Goal: Check status: Check status

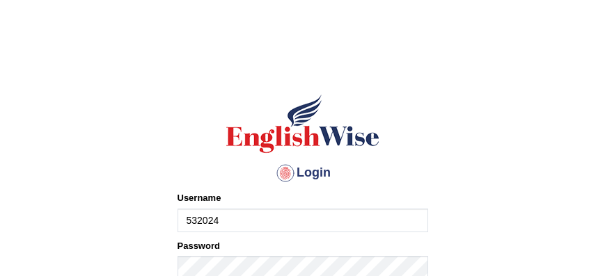
click at [287, 214] on input "532024" at bounding box center [302, 221] width 251 height 24
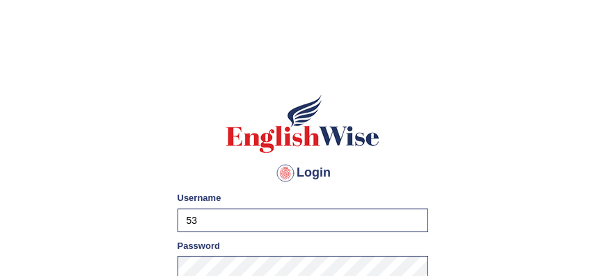
type input "5"
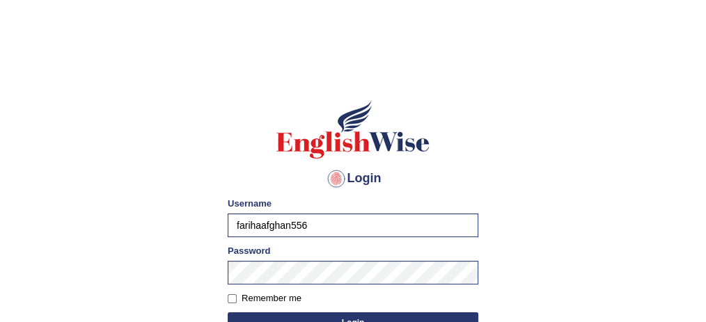
type input "farihaafghan556"
click at [224, 239] on div "Login Please fix the following errors: Username farihaafghan556 Password Rememb…" at bounding box center [353, 253] width 274 height 349
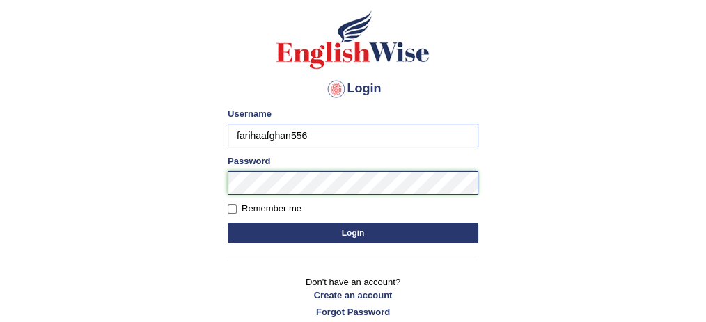
scroll to position [181, 0]
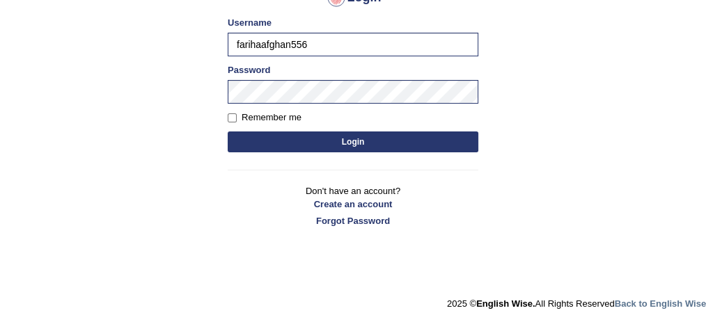
click at [360, 136] on button "Login" at bounding box center [353, 142] width 251 height 21
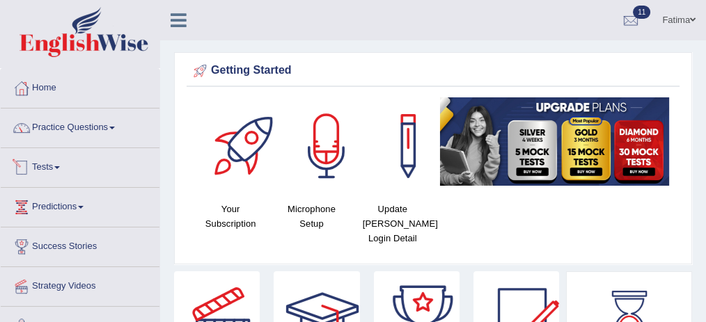
click at [74, 158] on link "Tests" at bounding box center [80, 165] width 159 height 35
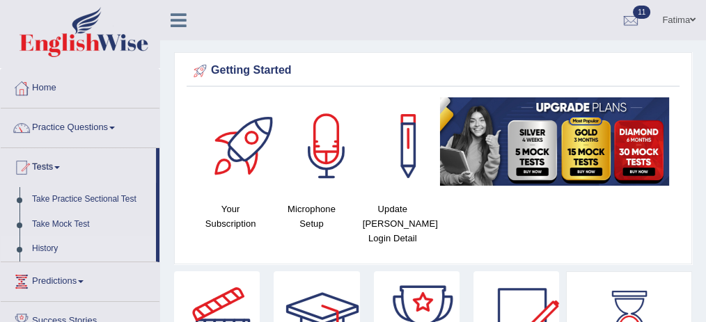
click at [54, 247] on link "History" at bounding box center [91, 249] width 130 height 25
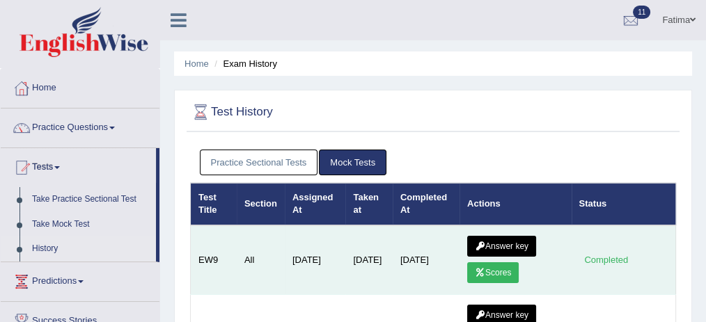
click at [491, 266] on link "Scores" at bounding box center [492, 272] width 51 height 21
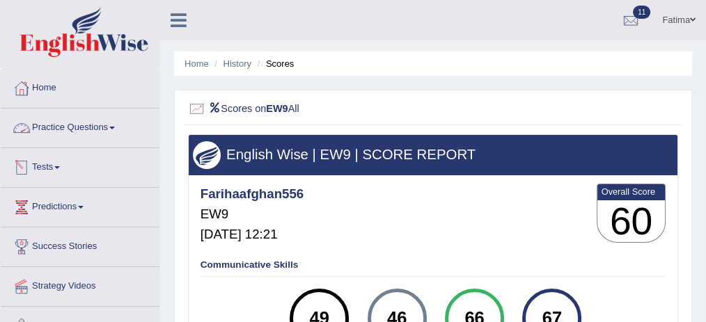
click at [113, 132] on link "Practice Questions" at bounding box center [80, 126] width 159 height 35
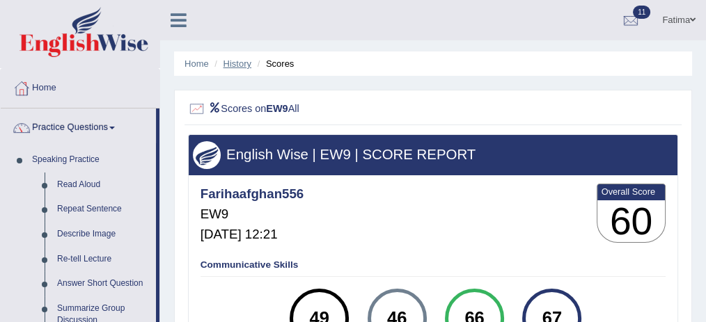
click at [236, 67] on link "History" at bounding box center [237, 63] width 28 height 10
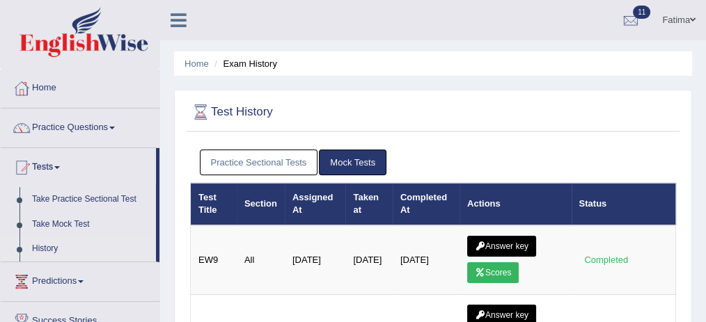
click at [236, 67] on li "Exam History" at bounding box center [244, 63] width 66 height 13
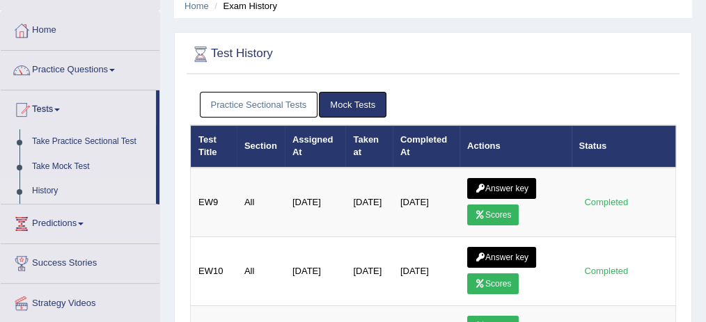
scroll to position [78, 0]
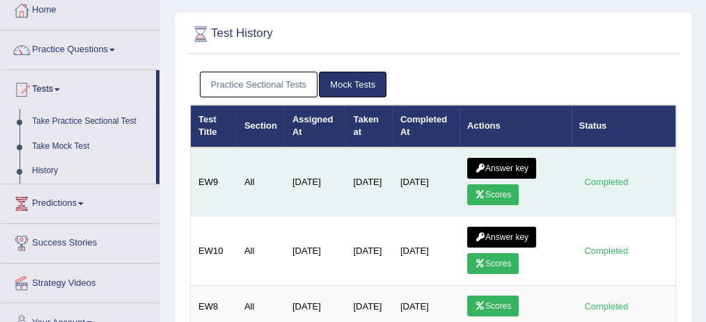
click at [502, 167] on link "Answer key" at bounding box center [501, 168] width 69 height 21
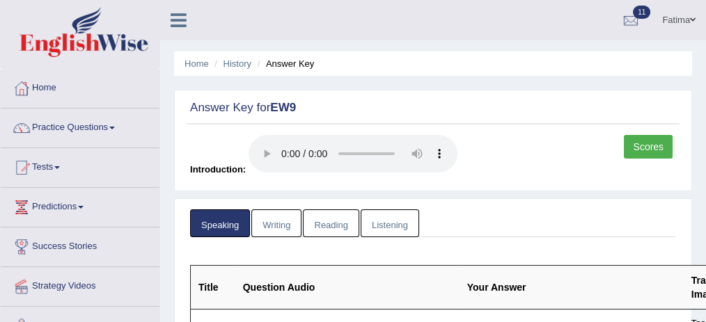
click at [705, 10] on html "Toggle navigation Home Practice Questions Speaking Practice Read Aloud Repeat S…" at bounding box center [353, 161] width 706 height 322
click at [380, 222] on link "Listening" at bounding box center [389, 223] width 58 height 29
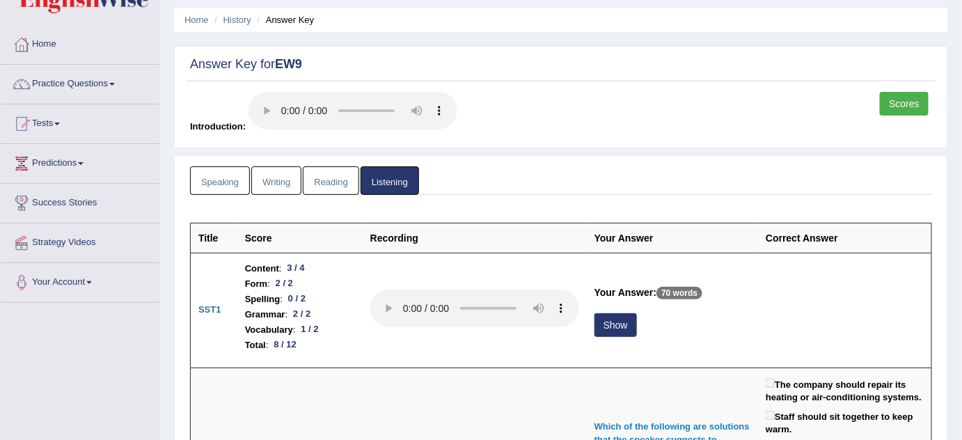
scroll to position [59, 0]
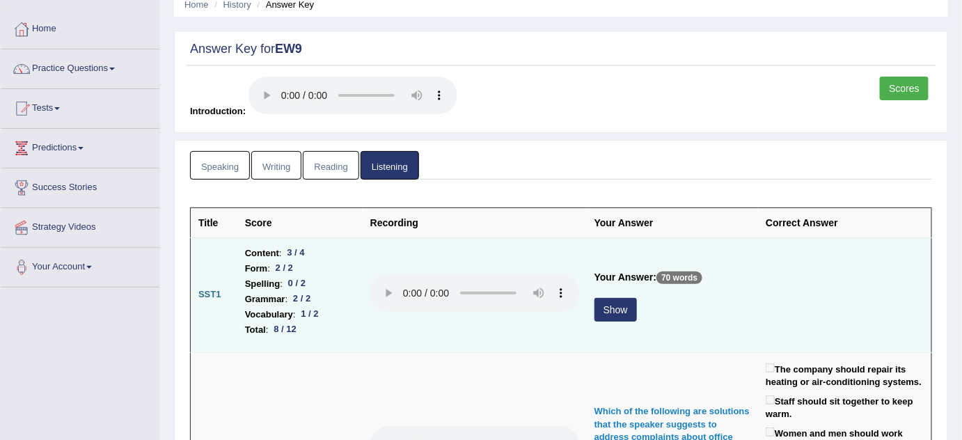
click at [621, 309] on button "Show" at bounding box center [615, 310] width 42 height 24
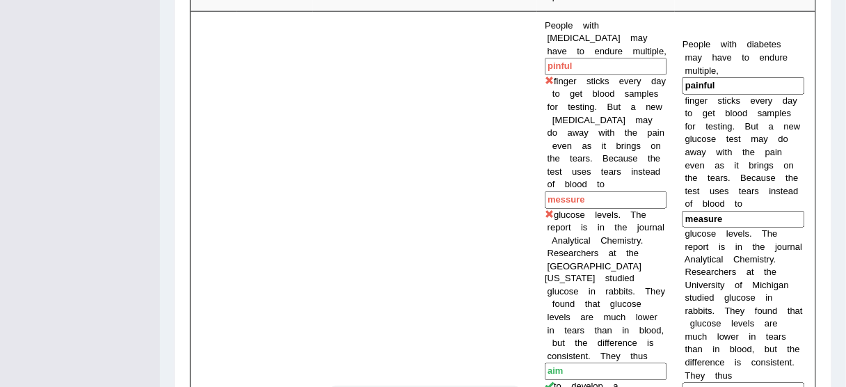
scroll to position [0, 0]
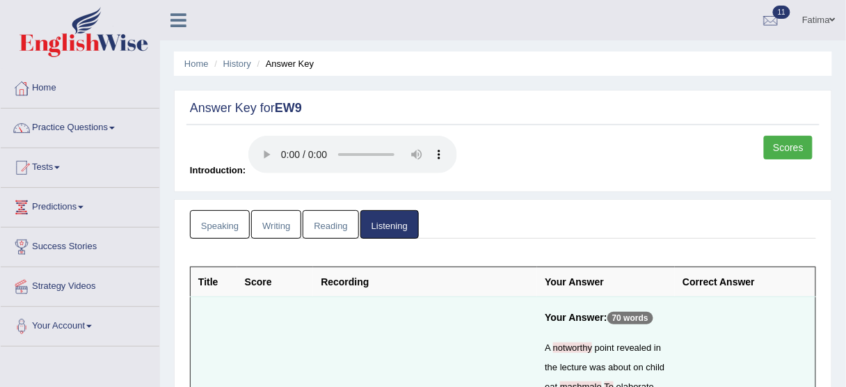
click at [333, 225] on link "Reading" at bounding box center [331, 224] width 56 height 29
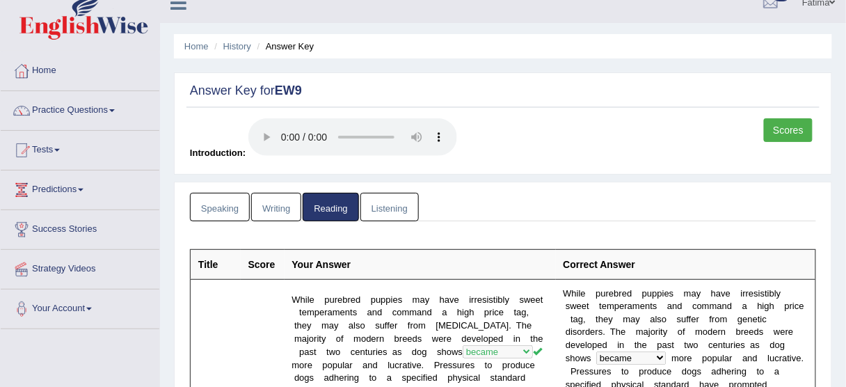
scroll to position [13, 0]
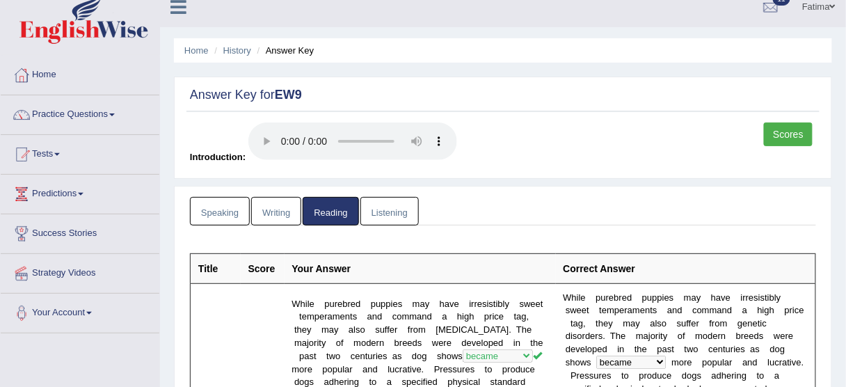
click at [279, 206] on link "Writing" at bounding box center [276, 211] width 50 height 29
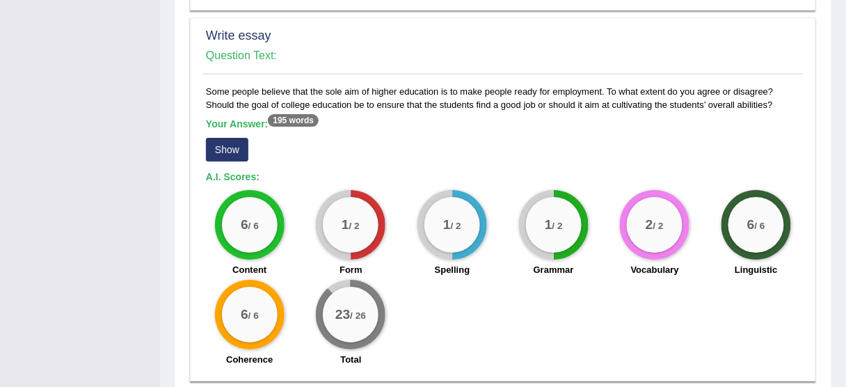
scroll to position [1131, 0]
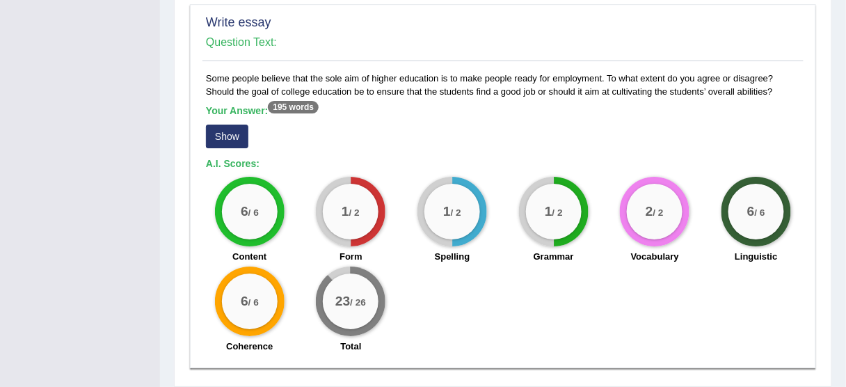
click at [230, 139] on button "Show" at bounding box center [227, 137] width 42 height 24
